Goal: Task Accomplishment & Management: Use online tool/utility

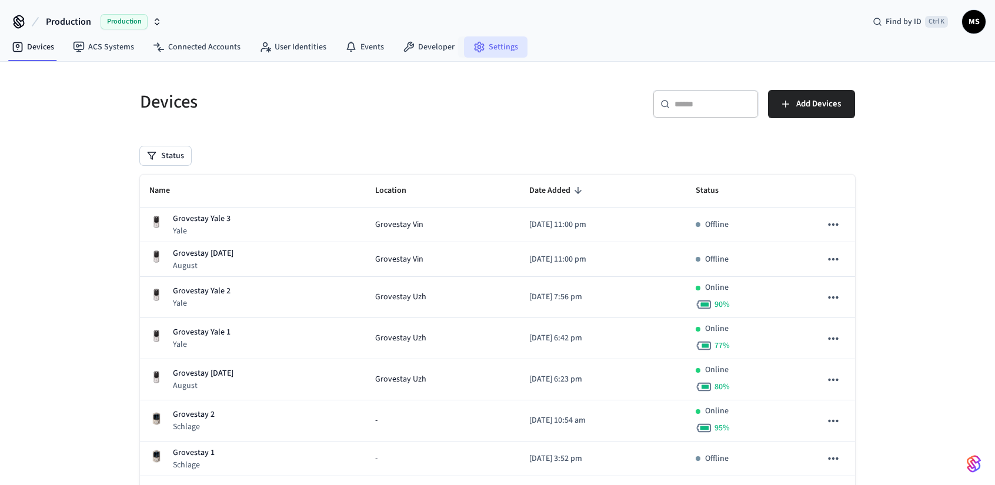
click at [489, 45] on link "Settings" at bounding box center [495, 46] width 63 height 21
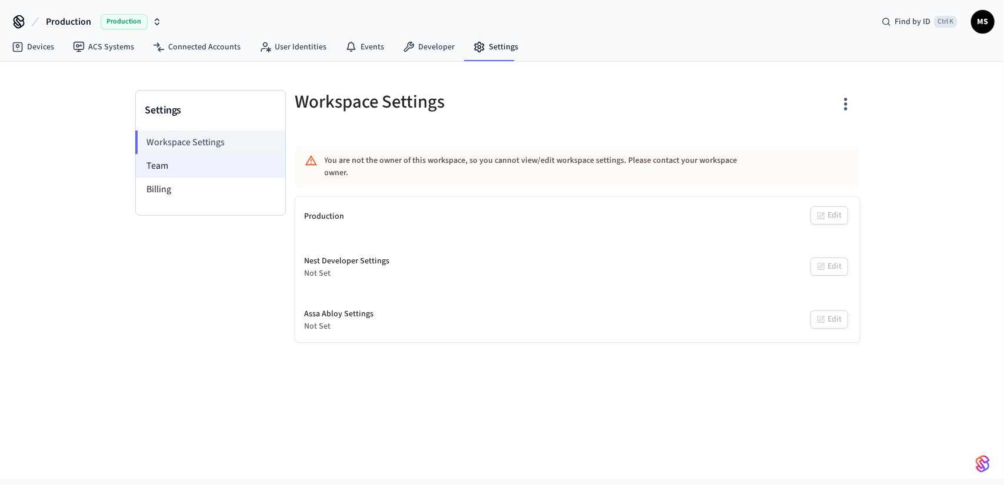
click at [183, 158] on li "Team" at bounding box center [210, 166] width 149 height 24
click at [434, 44] on link "Developer" at bounding box center [428, 46] width 71 height 21
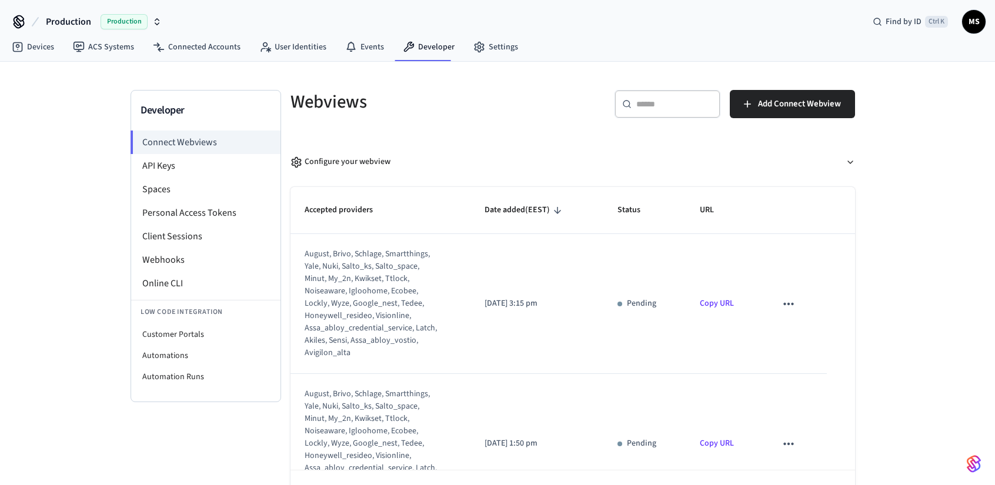
click at [908, 160] on div "Developer Connect Webviews API Keys Spaces Personal Access Tokens Client Sessio…" at bounding box center [497, 294] width 995 height 465
click at [359, 160] on div "Configure your webview" at bounding box center [340, 162] width 100 height 12
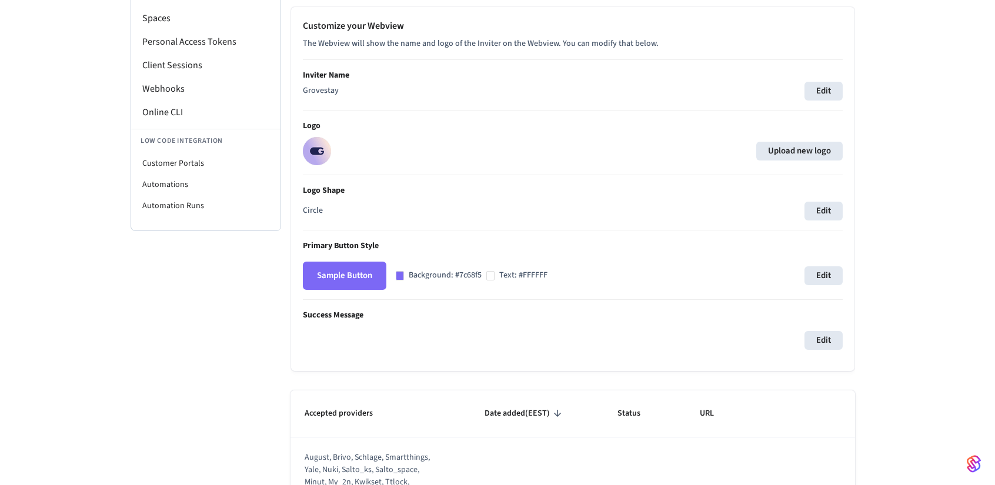
scroll to position [176, 0]
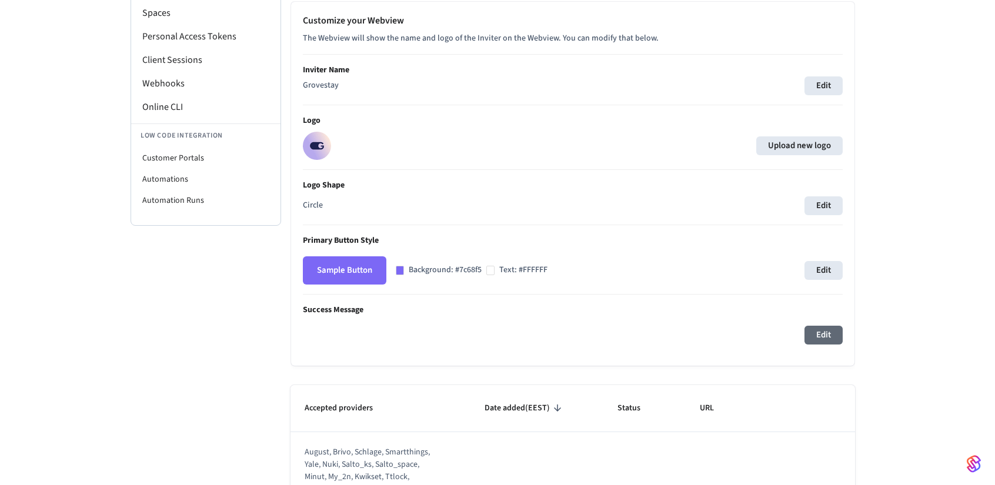
click at [825, 330] on button "Edit" at bounding box center [823, 335] width 38 height 19
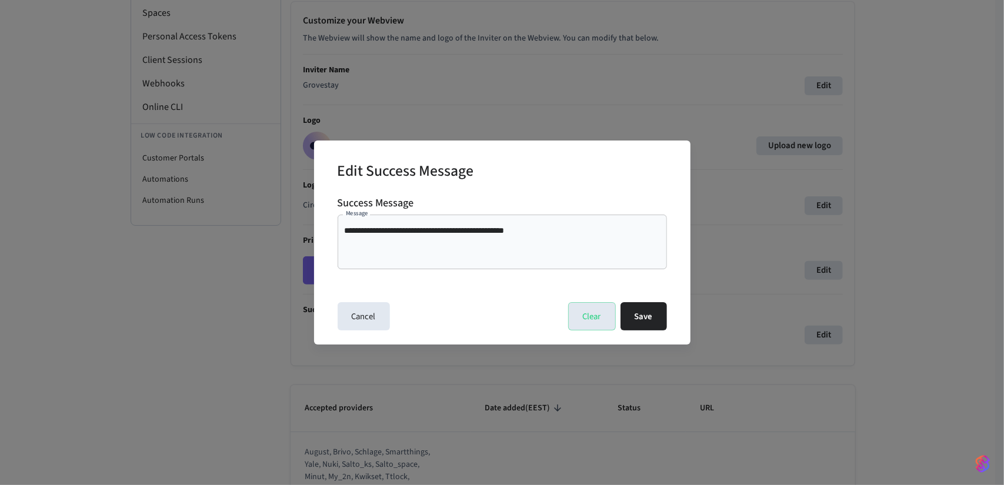
click at [535, 235] on textarea "**********" at bounding box center [502, 242] width 315 height 35
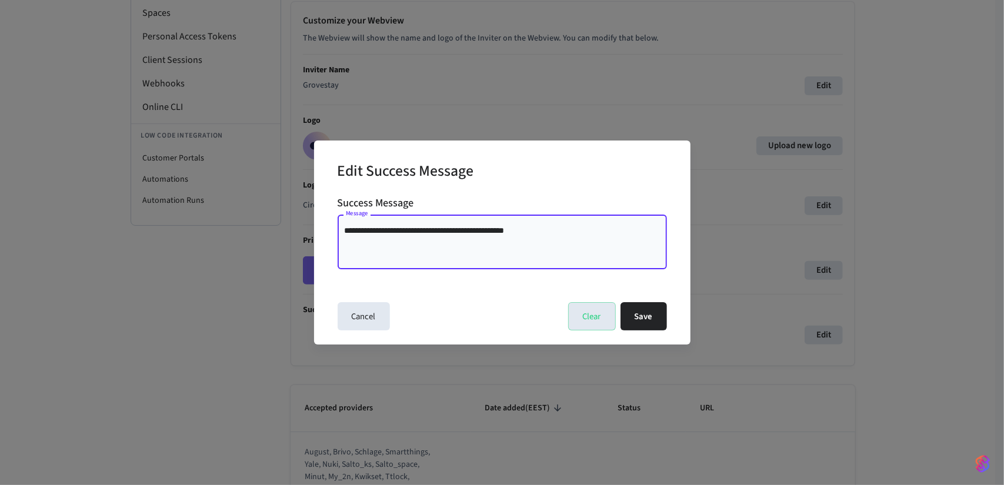
click at [576, 235] on textarea "**********" at bounding box center [502, 242] width 315 height 35
click at [654, 322] on button "Save" at bounding box center [643, 316] width 46 height 28
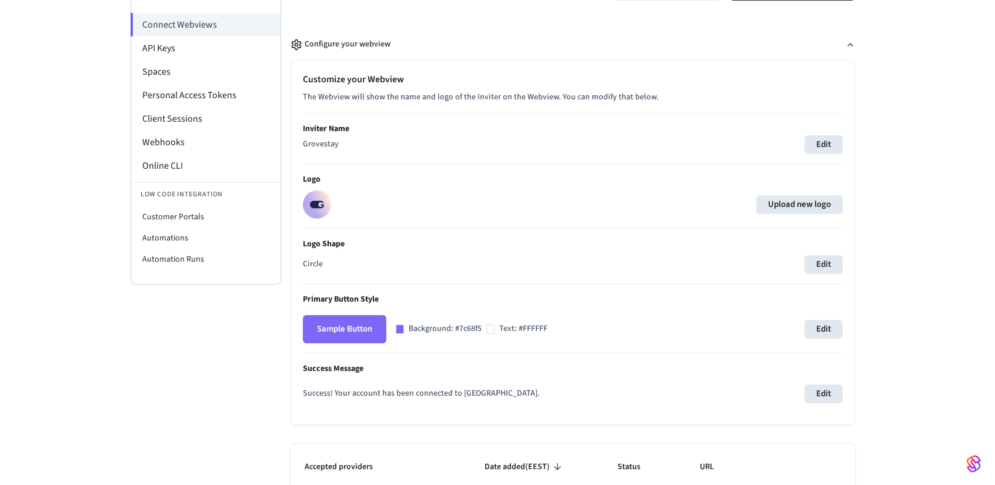
scroll to position [0, 0]
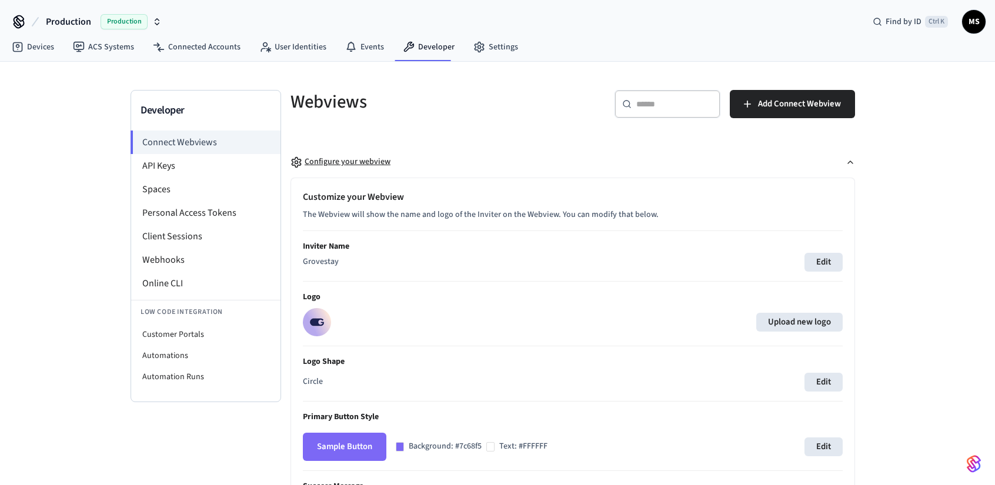
click at [359, 156] on div "Configure your webview" at bounding box center [340, 162] width 100 height 12
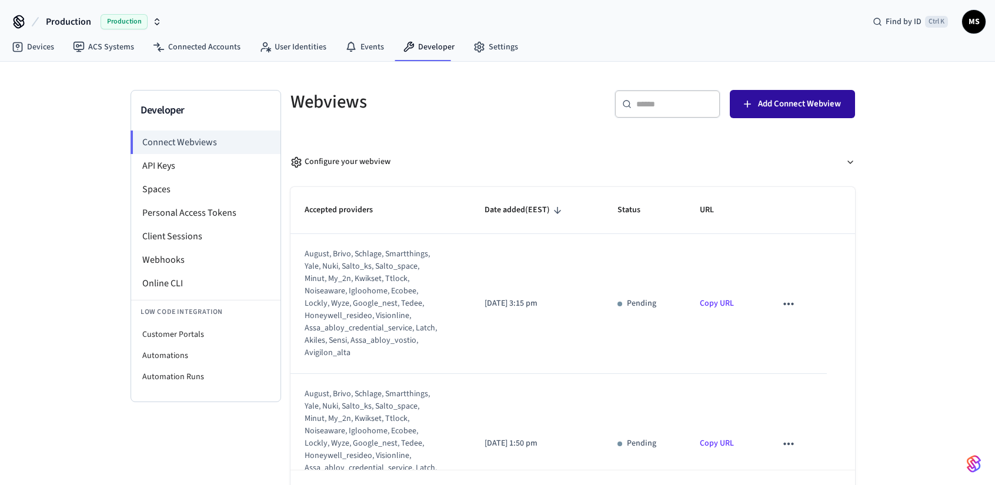
click at [830, 101] on span "Add Connect Webview" at bounding box center [799, 103] width 83 height 15
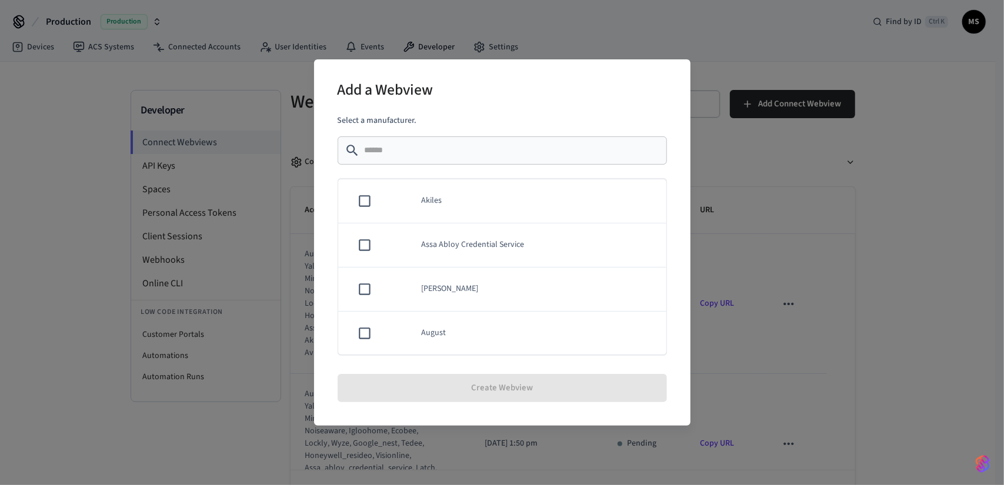
click at [406, 199] on td "sticky table" at bounding box center [396, 201] width 21 height 44
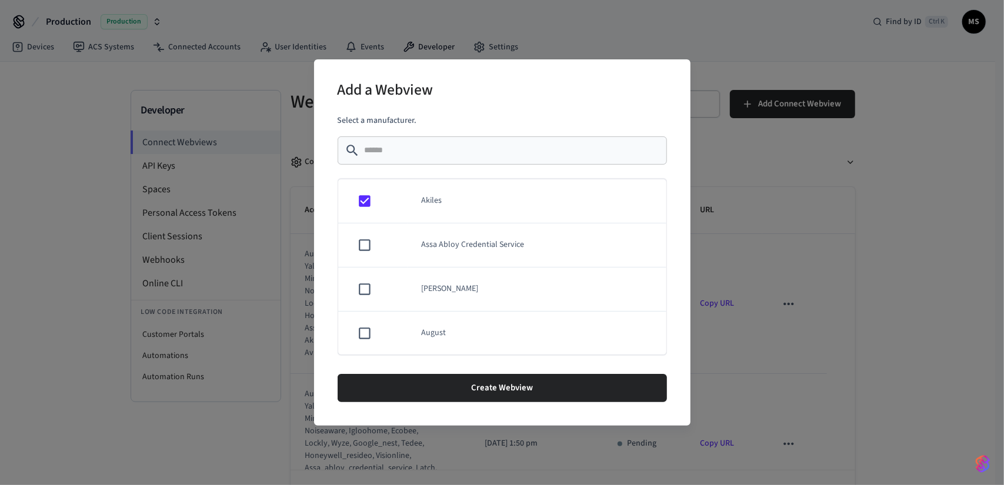
click at [847, 240] on div "Add a Webview Select a manufacturer. ​ ​ Akiles Assa Abloy Credential Service A…" at bounding box center [502, 242] width 1004 height 485
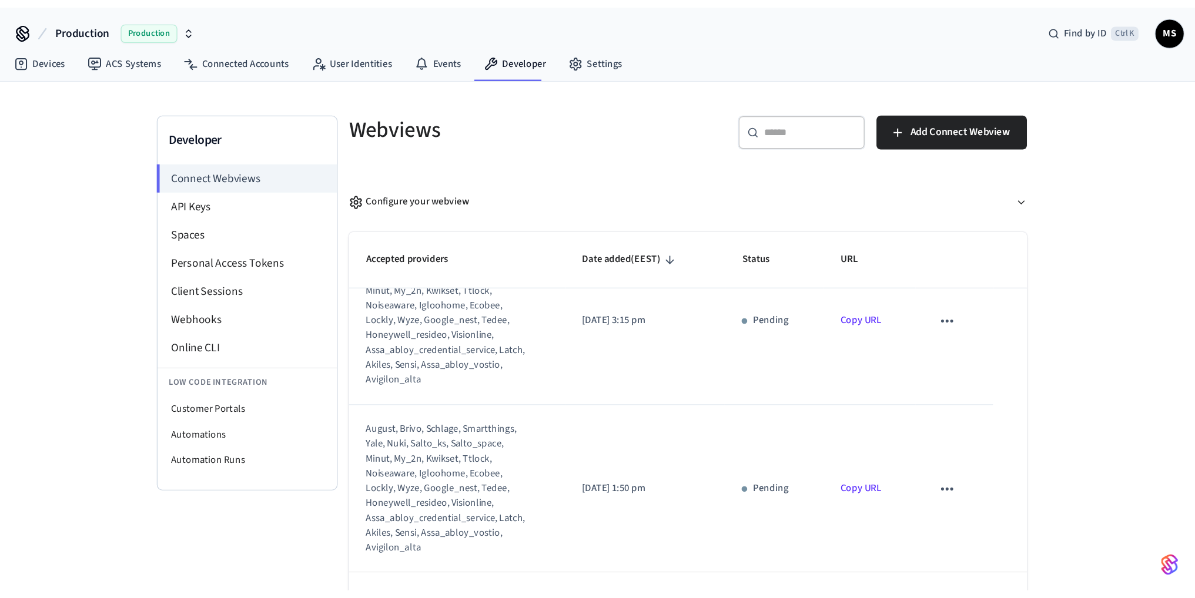
scroll to position [118, 0]
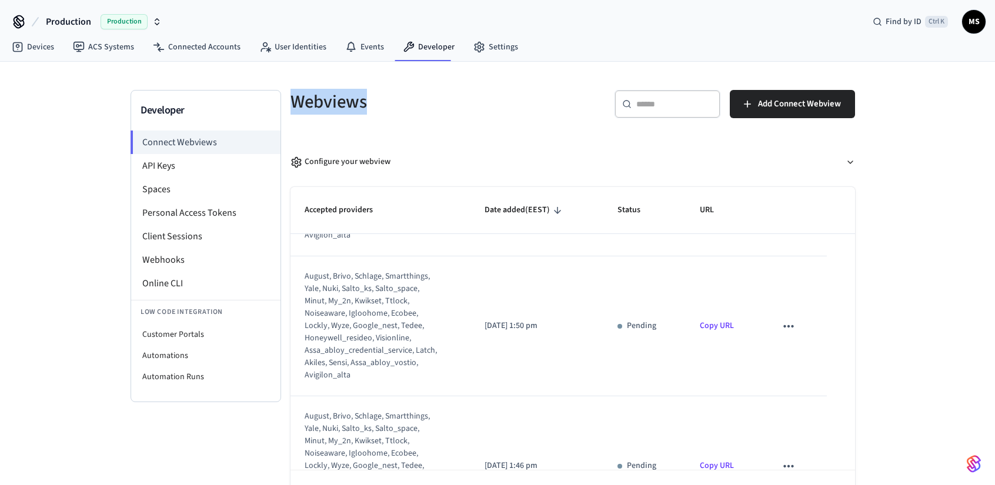
drag, startPoint x: 386, startPoint y: 103, endPoint x: 279, endPoint y: 103, distance: 107.0
click at [279, 103] on div "Webviews" at bounding box center [420, 102] width 289 height 52
copy h5 "Webviews"
